Goal: Ask a question

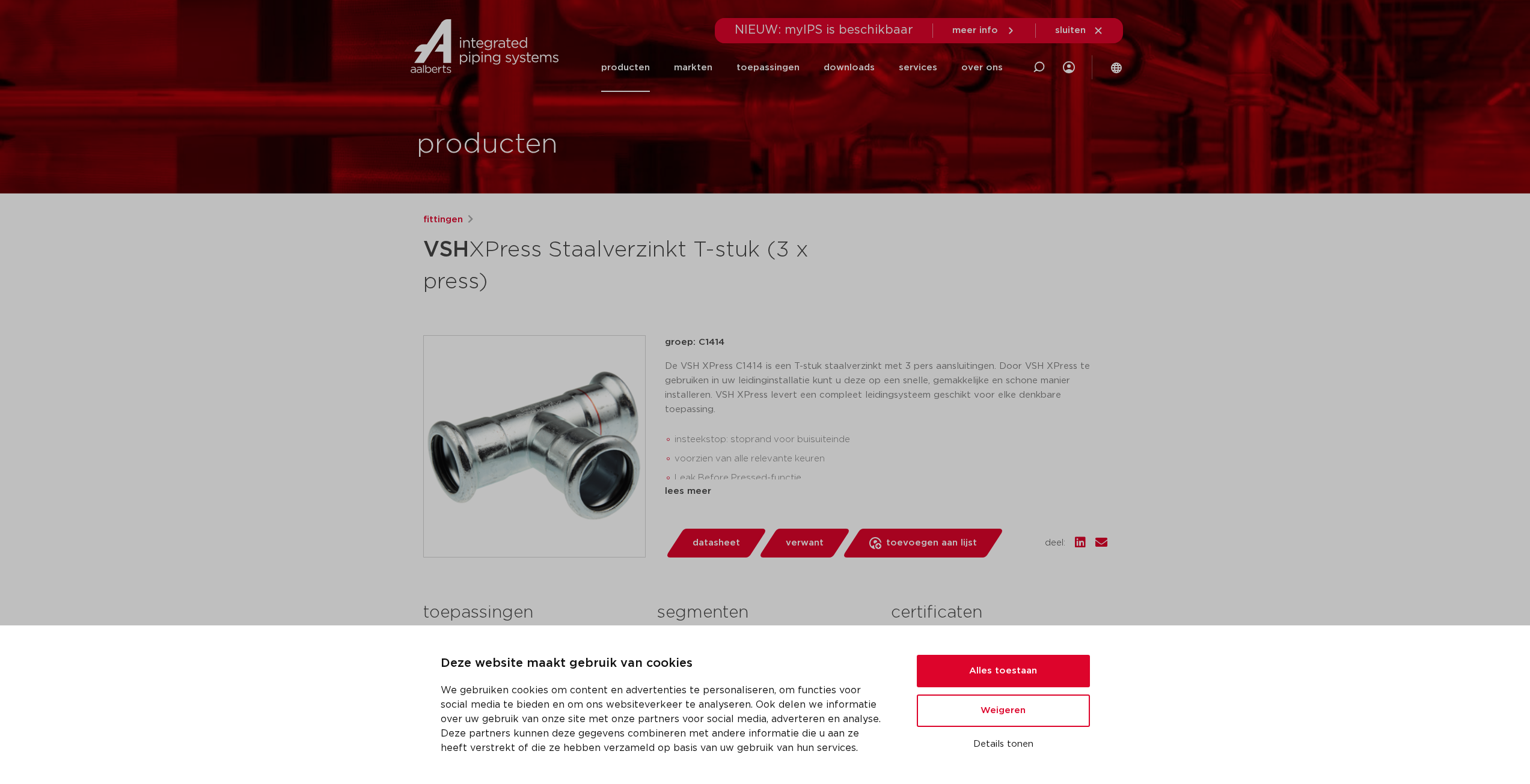
click at [880, 461] on li "voorzien van alle relevante keuren" at bounding box center [890, 459] width 433 height 20
click at [1003, 675] on button "Alles toestaan" at bounding box center [1003, 671] width 173 height 33
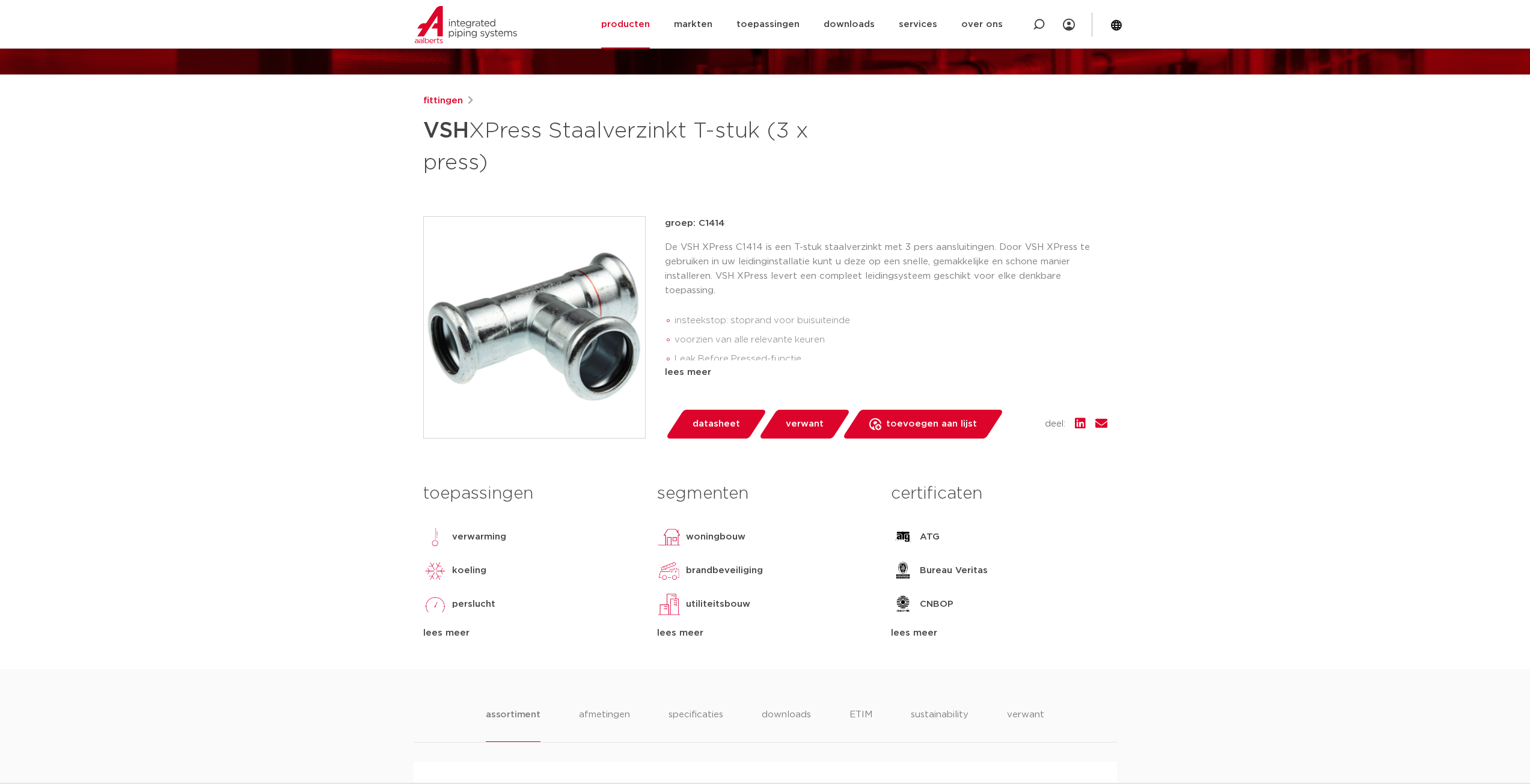
scroll to position [60, 0]
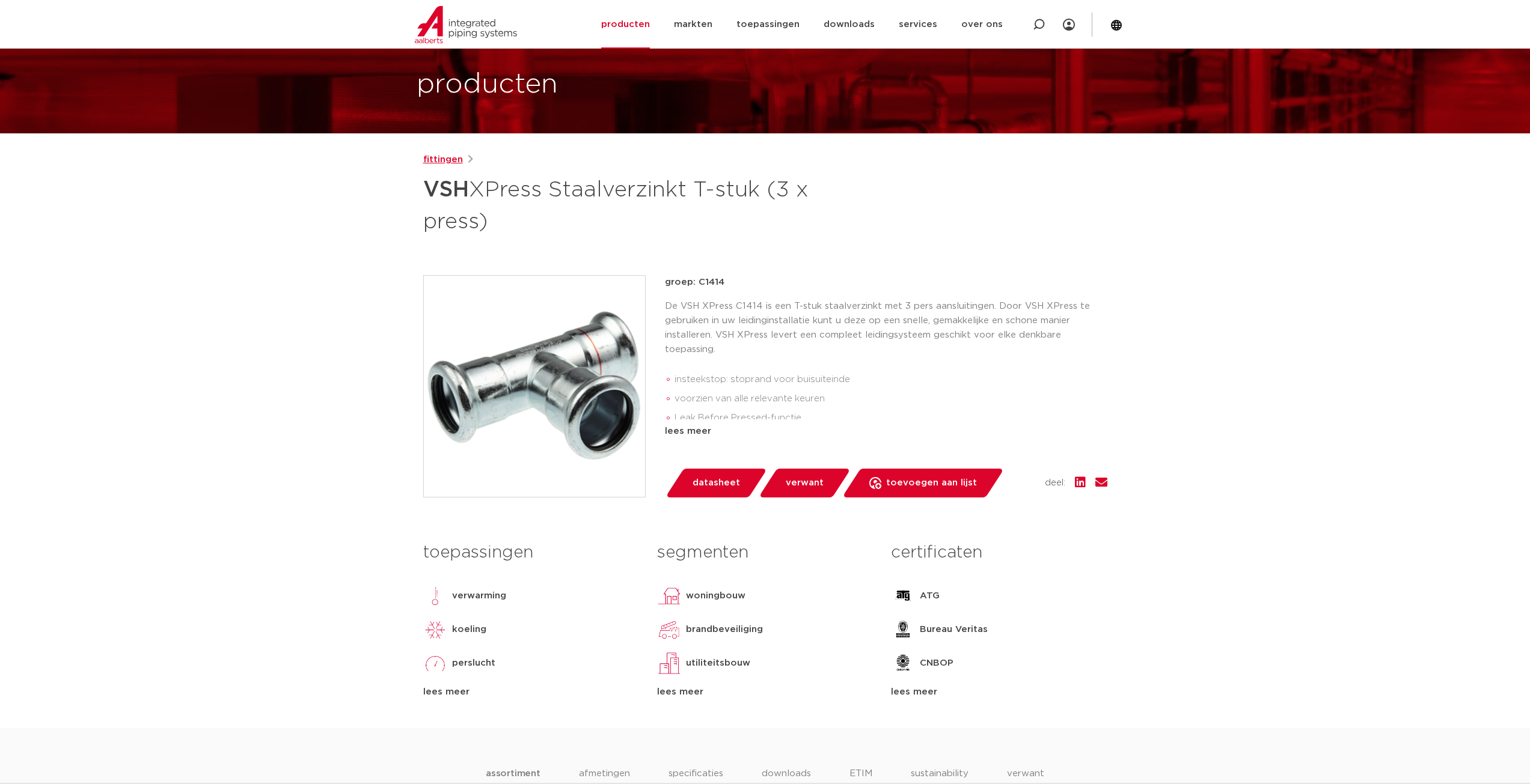
click at [429, 155] on link "fittingen" at bounding box center [443, 159] width 40 height 14
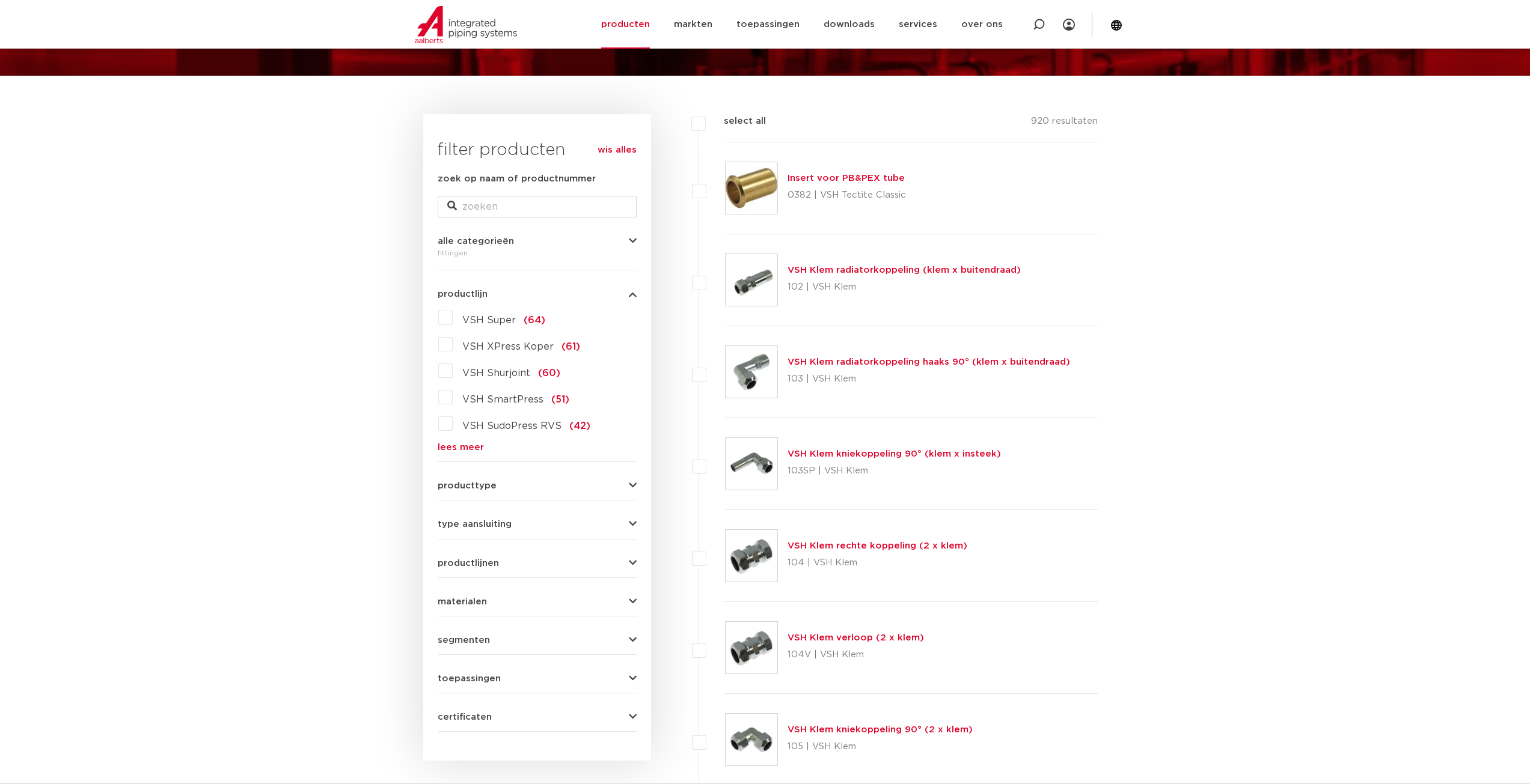
scroll to position [120, 0]
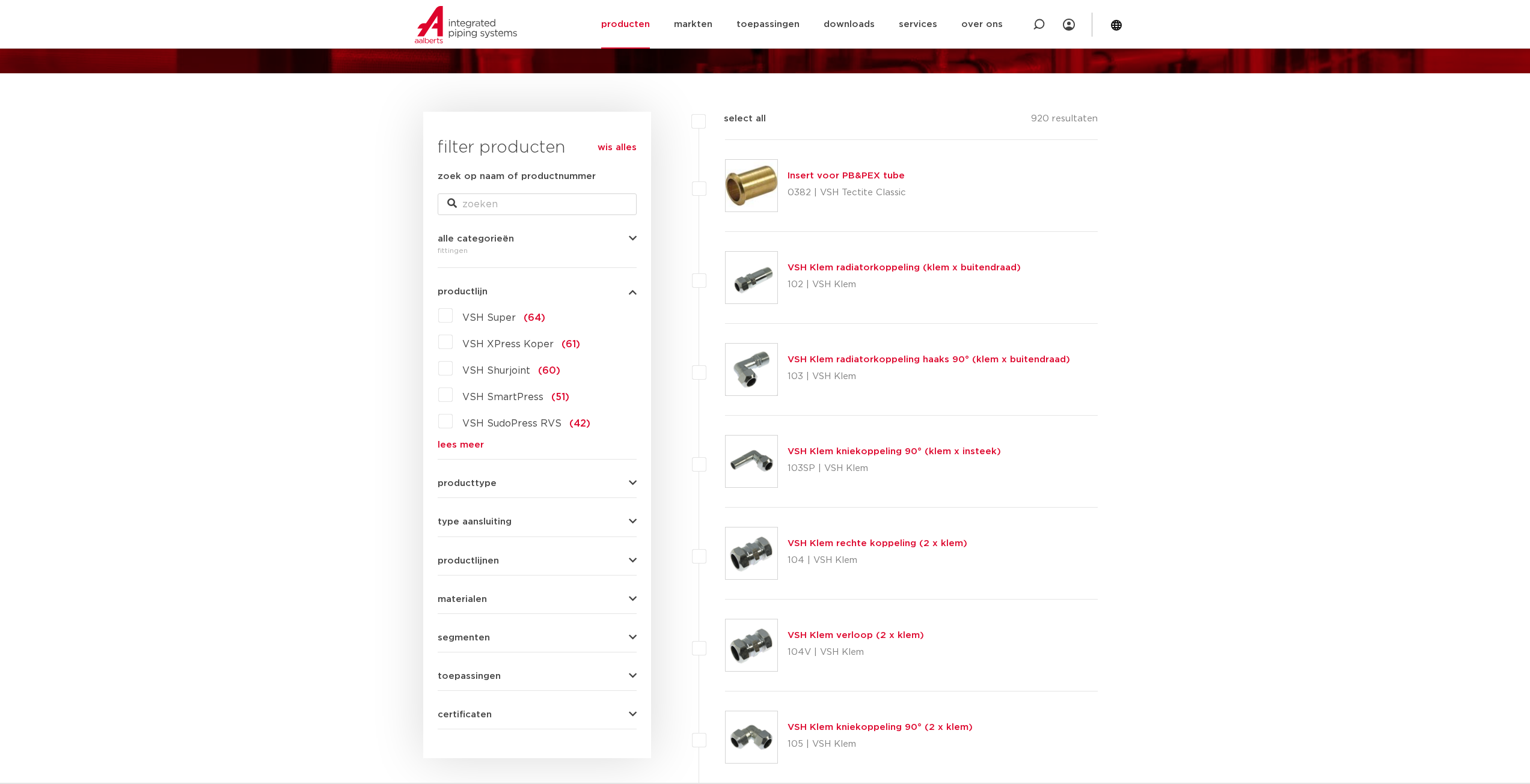
click at [468, 444] on link "lees meer" at bounding box center [536, 446] width 199 height 9
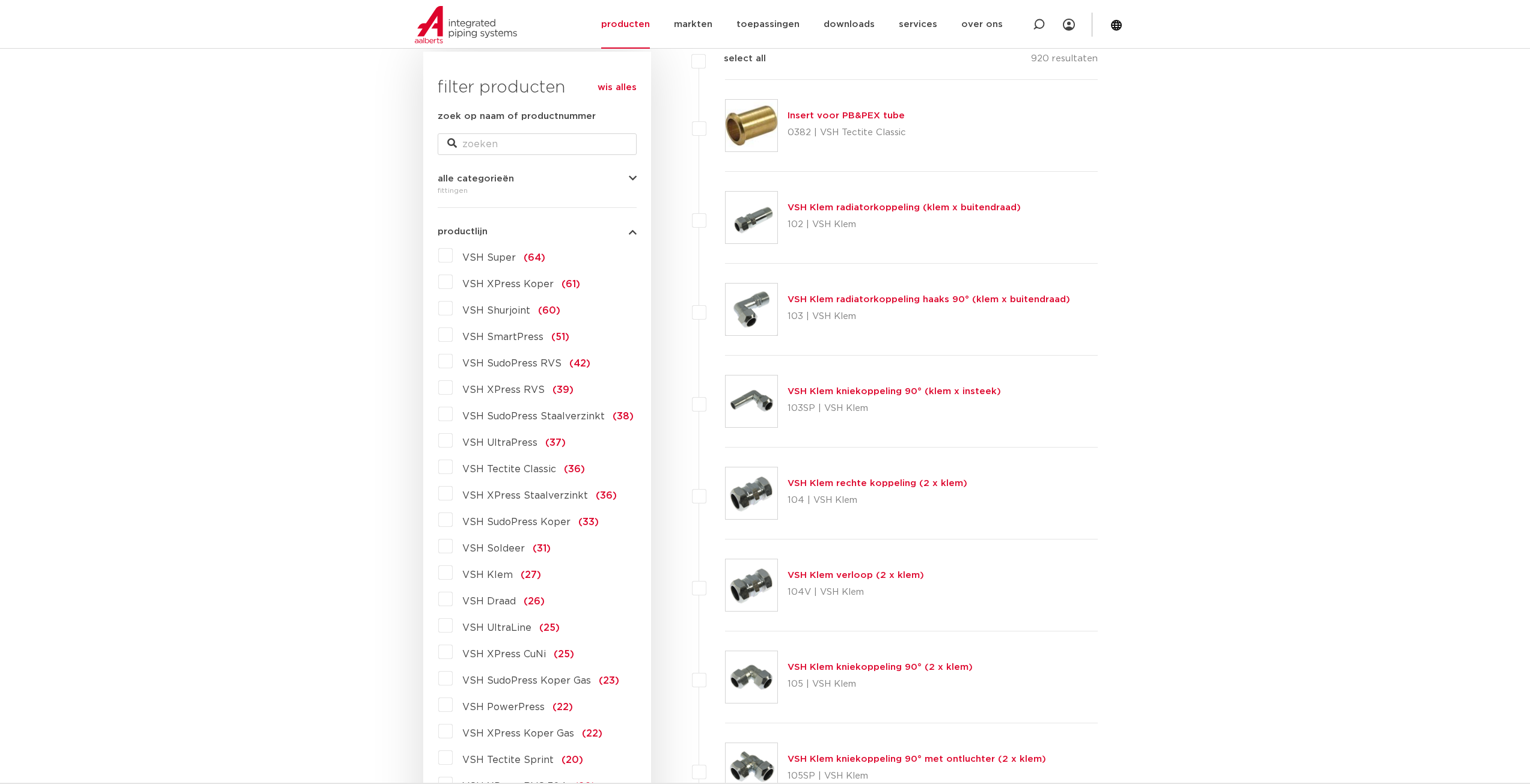
scroll to position [241, 0]
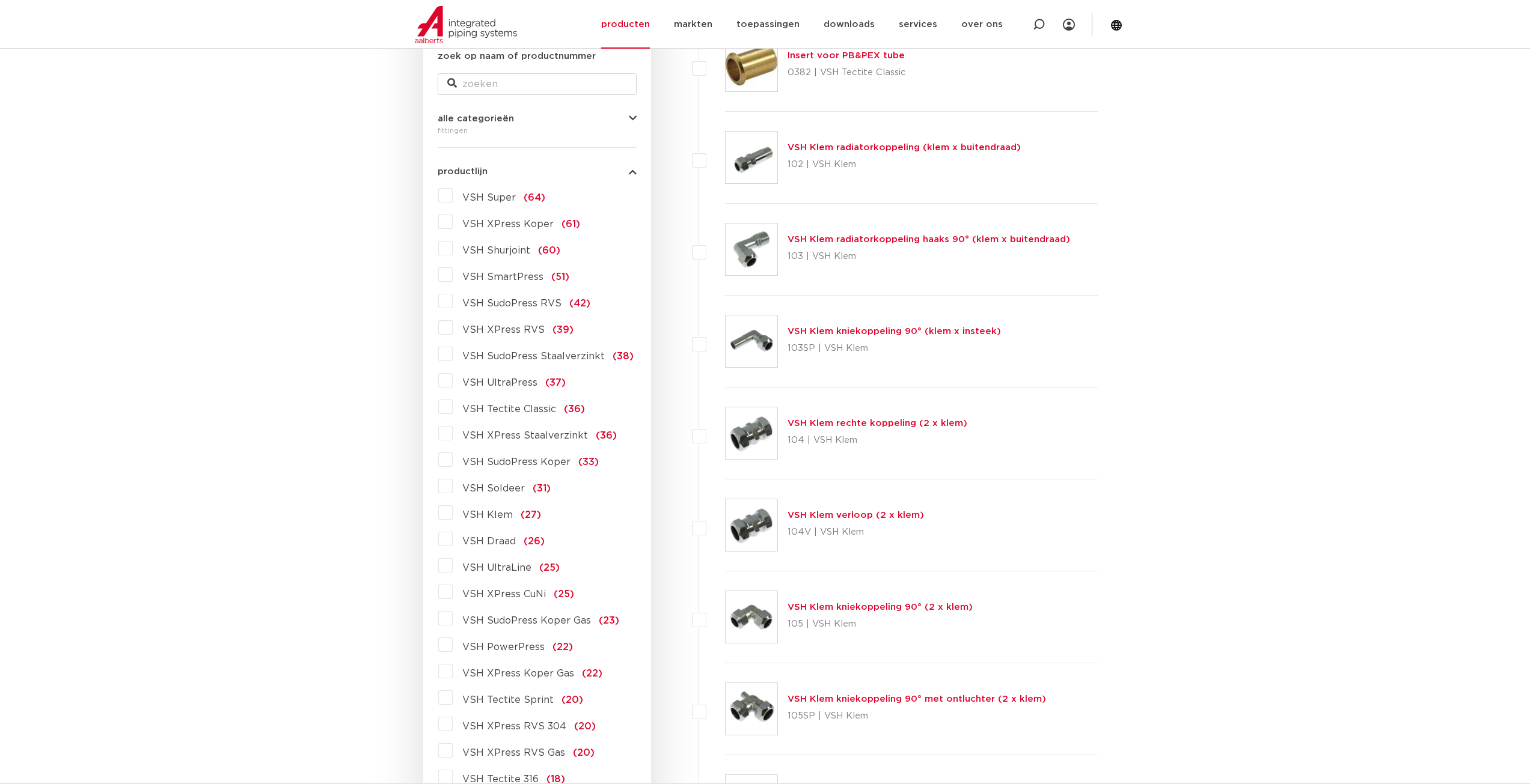
click at [516, 439] on span "VSH XPress Staalverzinkt" at bounding box center [525, 435] width 126 height 9
click at [0, 0] on input "VSH XPress Staalverzinkt (36)" at bounding box center [0, 0] width 0 height 0
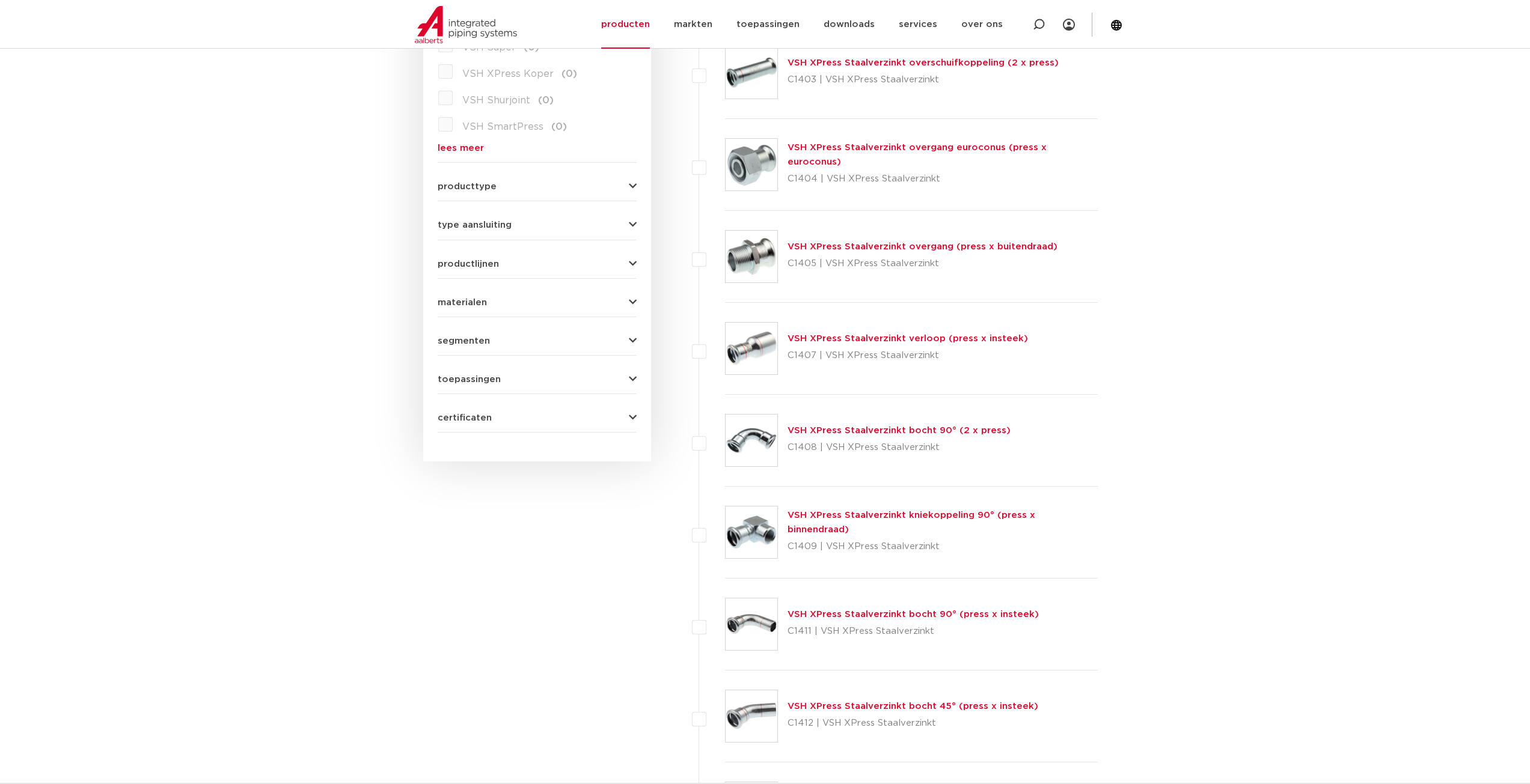
scroll to position [481, 0]
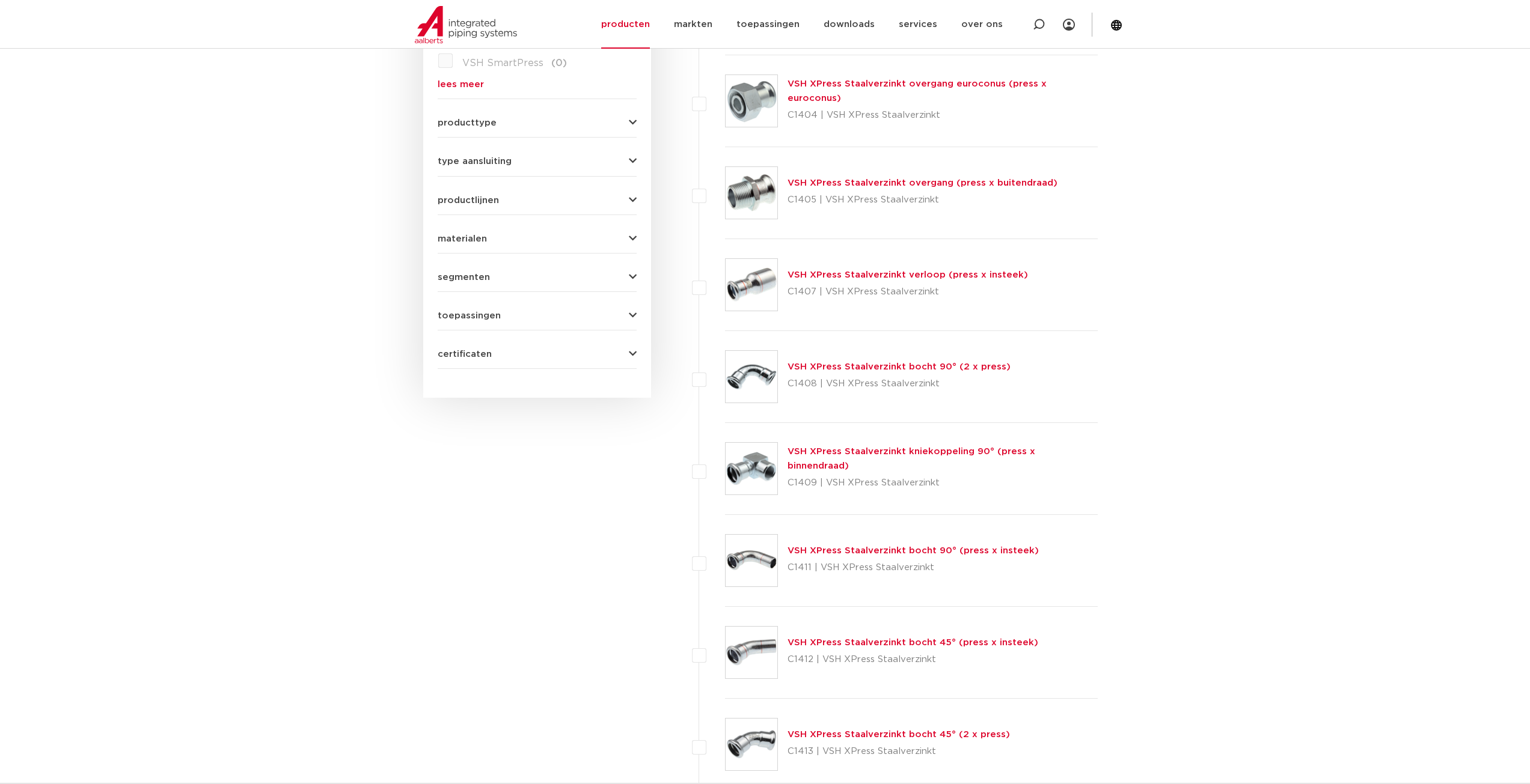
click at [958, 280] on link "VSH XPress Staalverzinkt verloop (press x insteek)" at bounding box center [908, 275] width 241 height 9
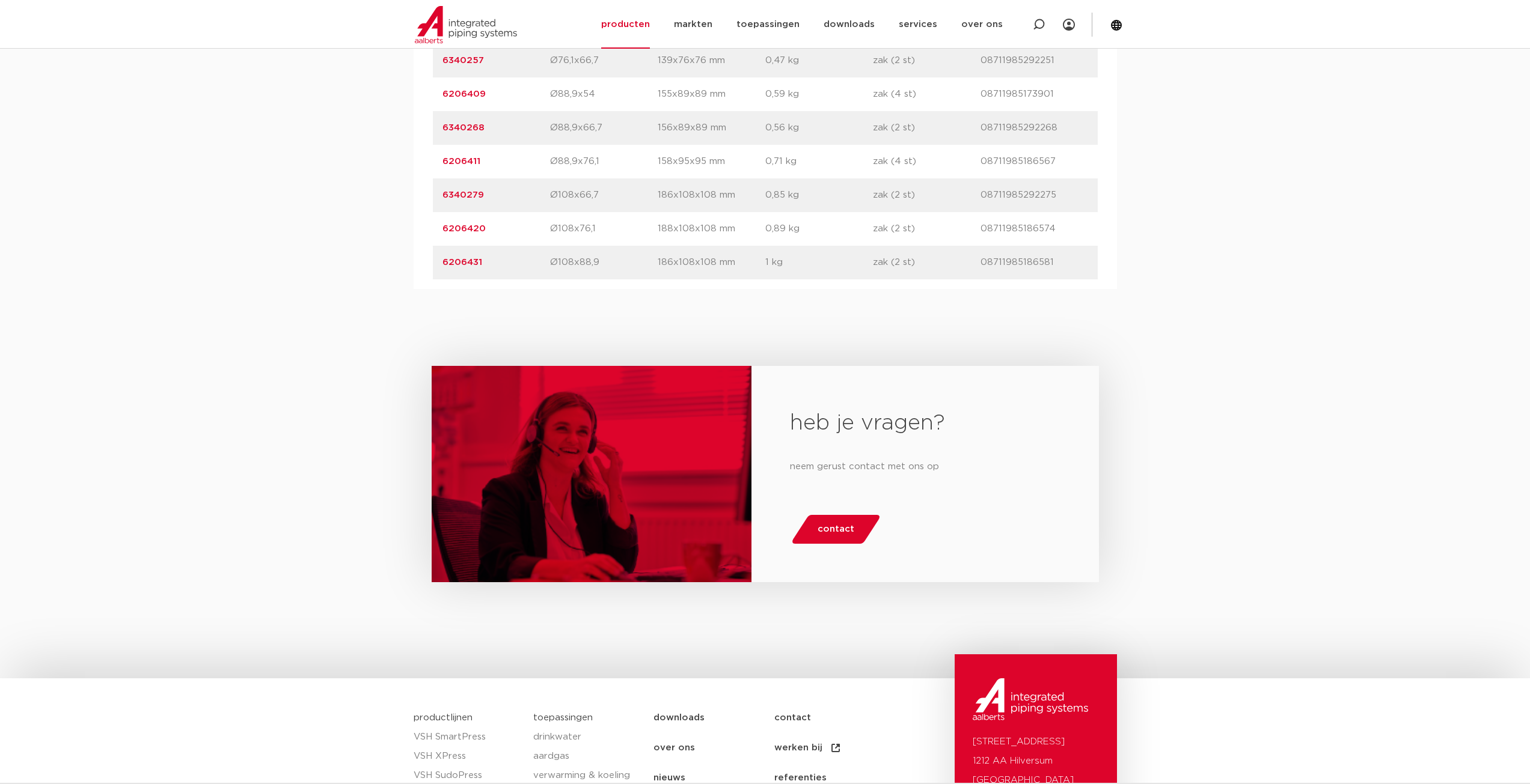
scroll to position [1743, 0]
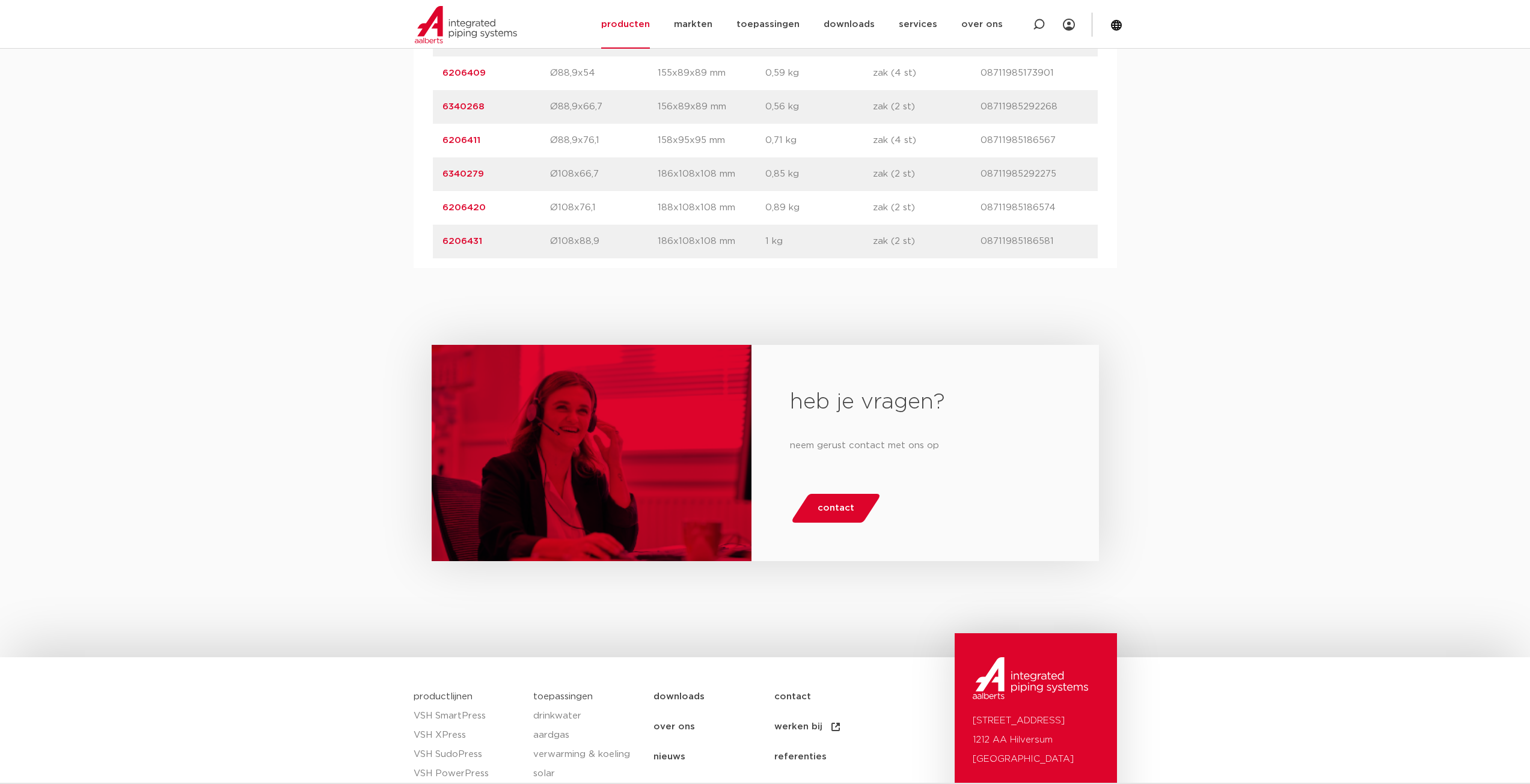
click at [842, 509] on span "contact" at bounding box center [835, 508] width 36 height 20
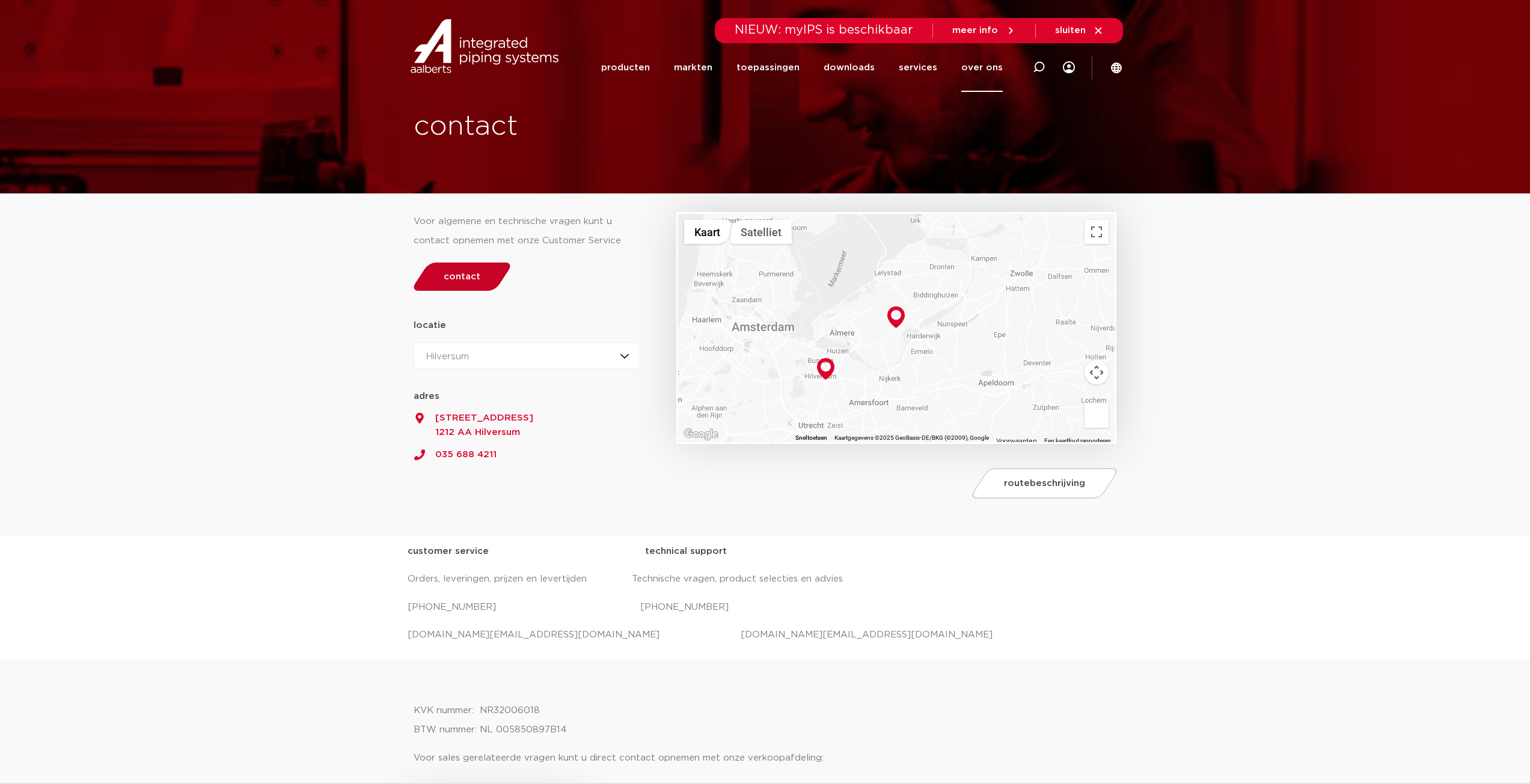
click at [466, 277] on span "contact" at bounding box center [462, 277] width 36 height 9
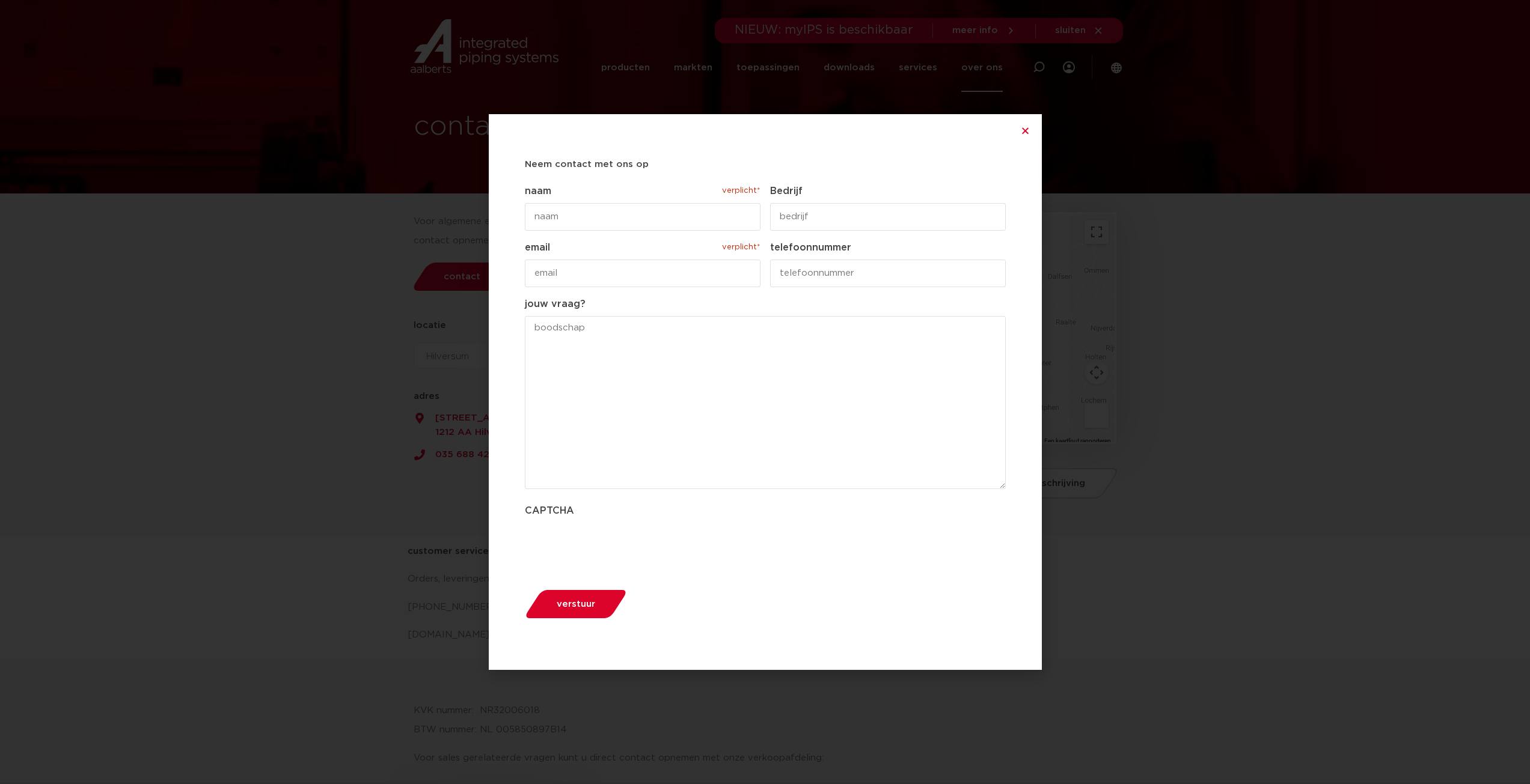
click at [605, 223] on input "naam verplicht*" at bounding box center [642, 217] width 236 height 28
type input "Koen"
type input "B&V Techniek"
type input "[EMAIL_ADDRESS][DOMAIN_NAME]"
type textarea "Goedemorgen, Graag zou ik de tolereanties van een perskoppeling willen ontvange…"
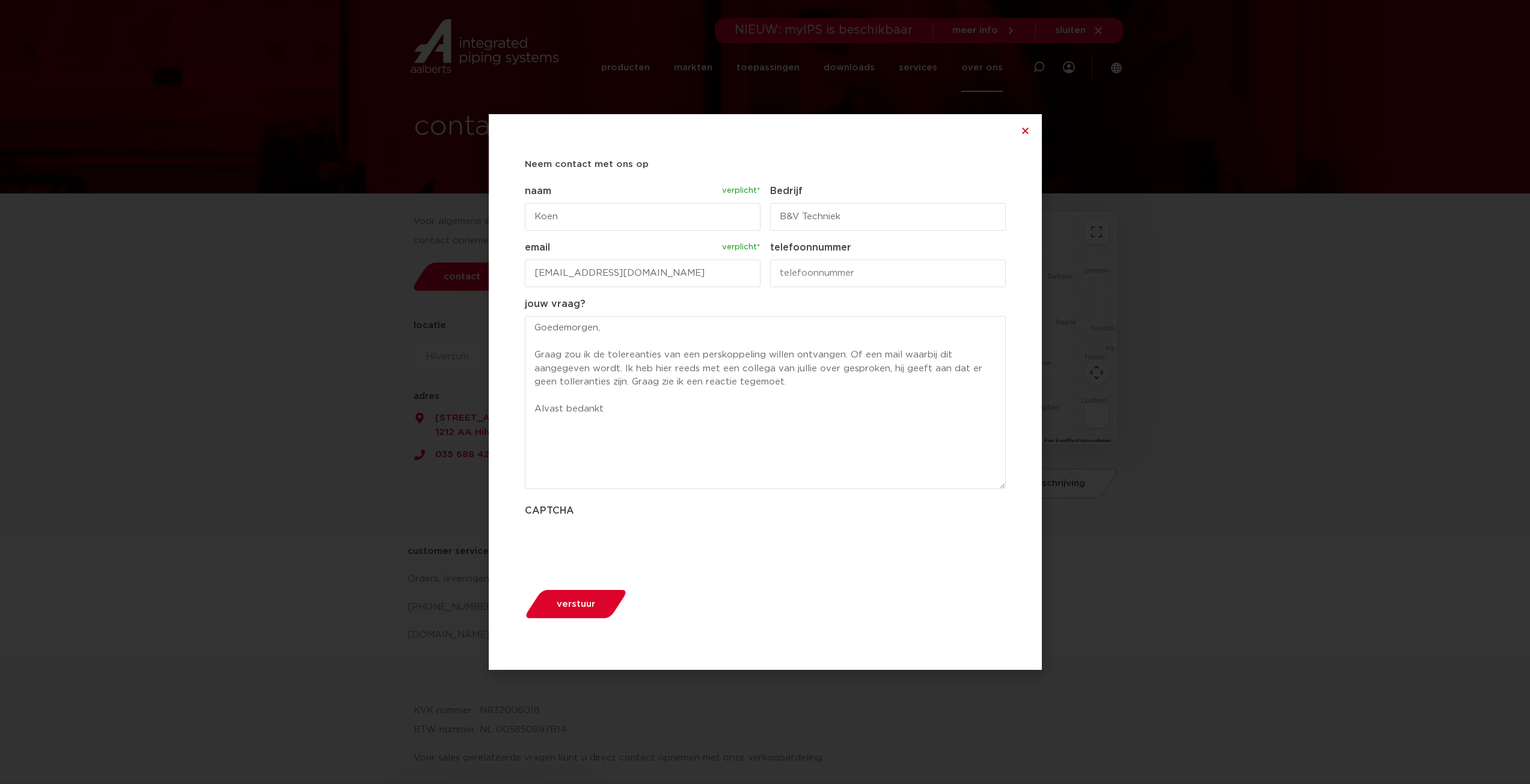
click at [583, 609] on button "verstuur" at bounding box center [575, 604] width 110 height 31
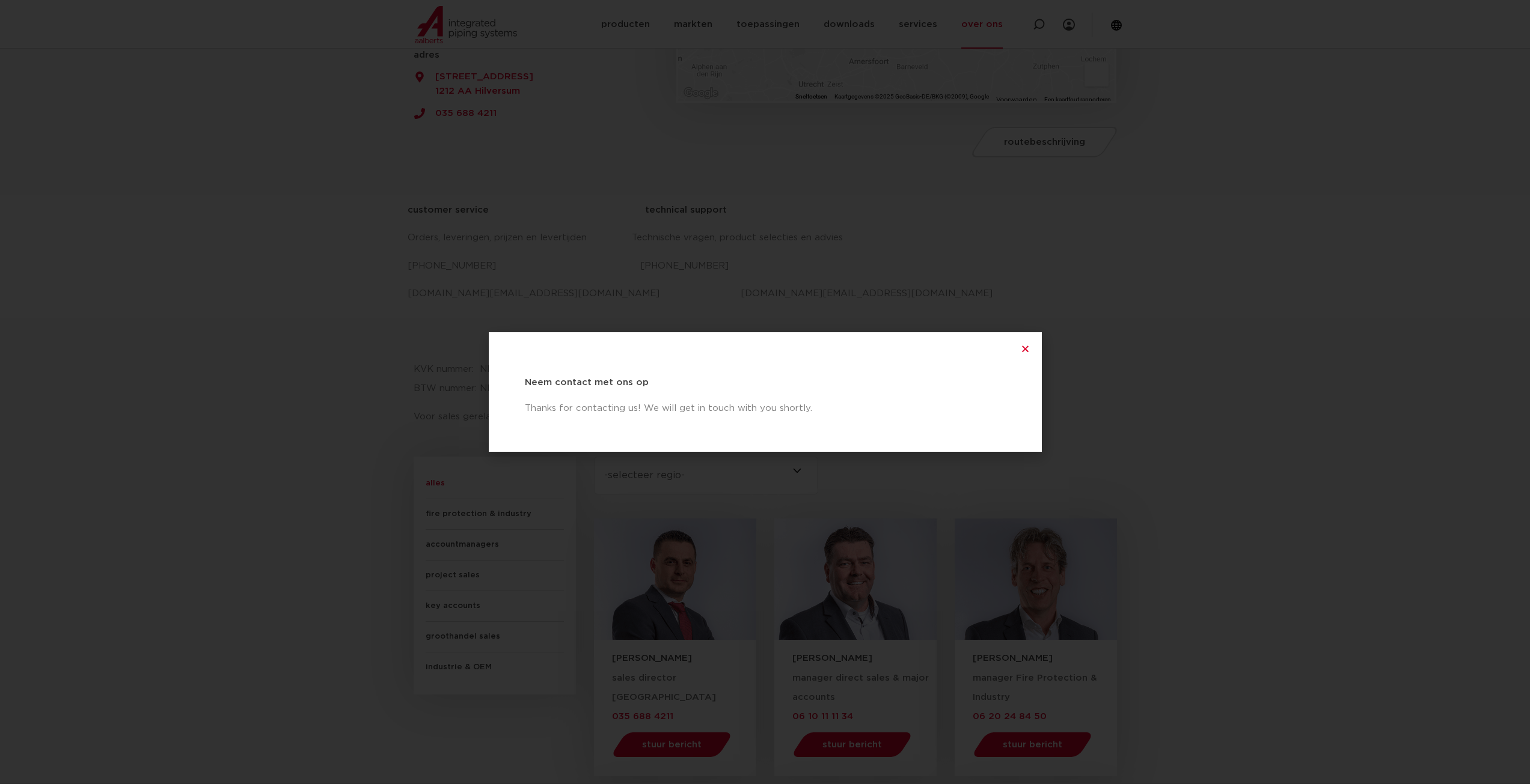
scroll to position [342, 0]
click at [1023, 348] on icon "Close" at bounding box center [1026, 349] width 9 height 9
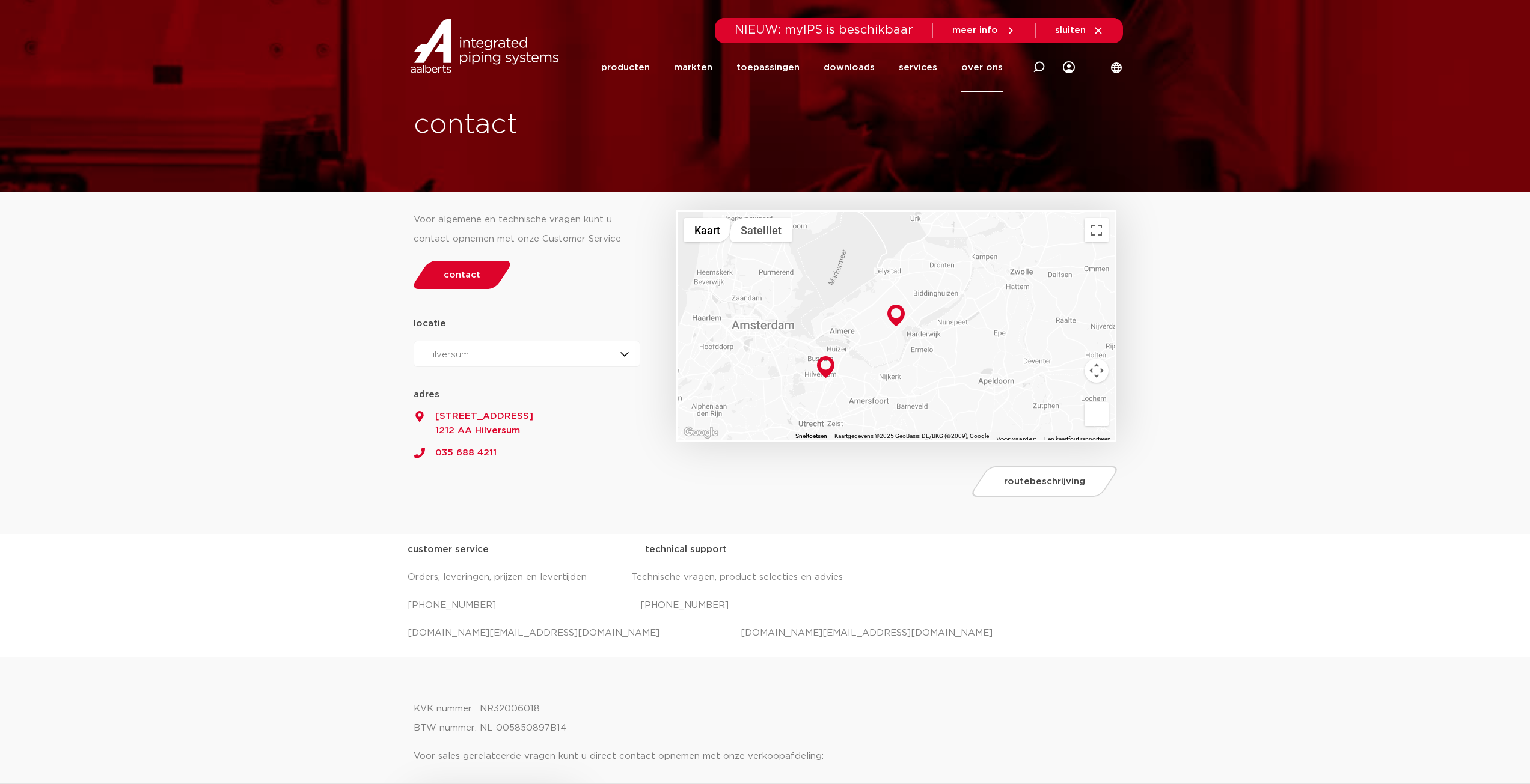
scroll to position [0, 0]
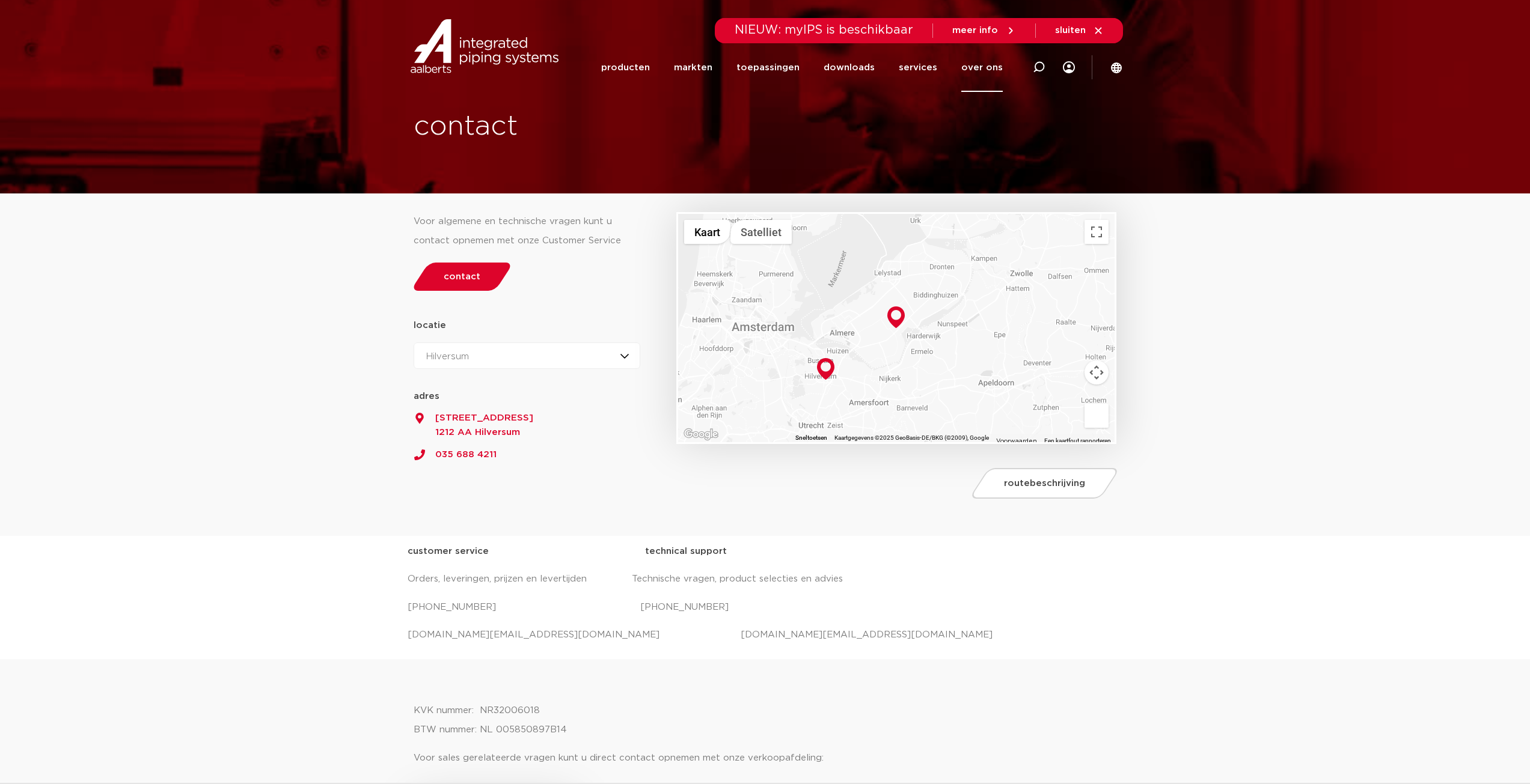
click at [262, 480] on section "Voor algemene en technische vragen kunt u contact opnemen met onze Customer Ser…" at bounding box center [765, 364] width 1530 height 342
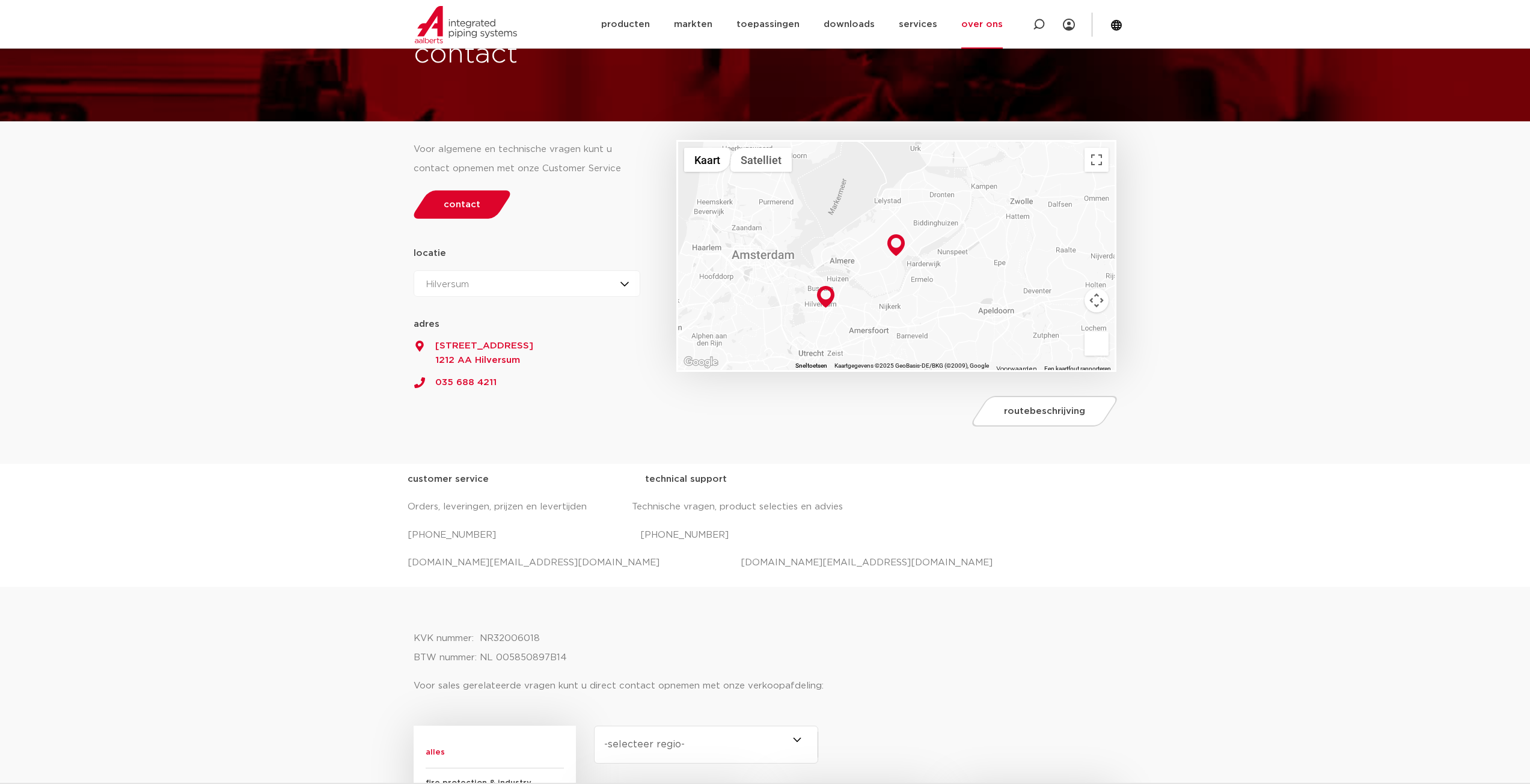
scroll to position [120, 0]
